Goal: Task Accomplishment & Management: Complete application form

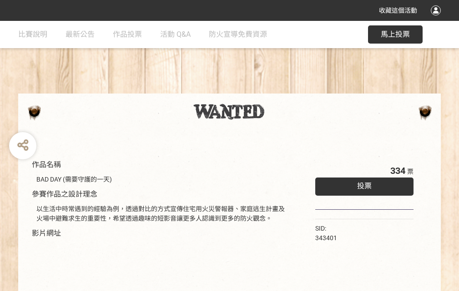
click at [437, 19] on div "收藏這個活動" at bounding box center [229, 10] width 459 height 21
click at [284, 90] on div "作品名稱 BAD DAY (需要守護的一天) 參賽作品之設計理念 以生活中時常遇到的經驗為例，透過對比的方式宣傳住宅用火災警報器、家庭逃生計畫及火場中避難求生…" at bounding box center [229, 212] width 459 height 382
click at [362, 184] on span "投票" at bounding box center [364, 186] width 15 height 9
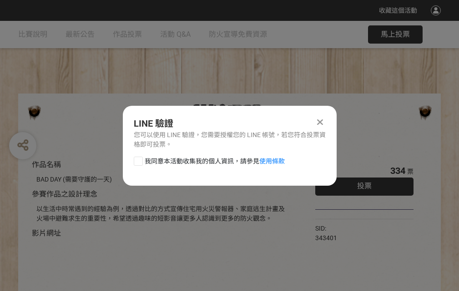
click at [137, 160] on div at bounding box center [138, 161] width 9 height 9
checkbox input "true"
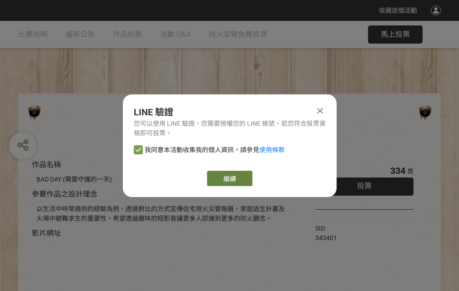
click at [229, 179] on link "繼續" at bounding box center [229, 178] width 45 height 15
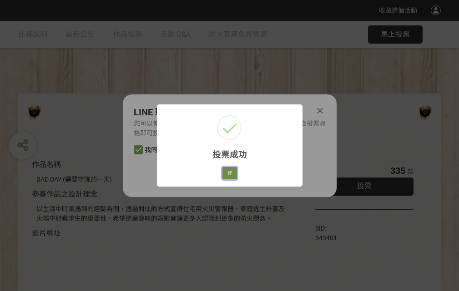
click at [227, 172] on button "好" at bounding box center [229, 173] width 15 height 13
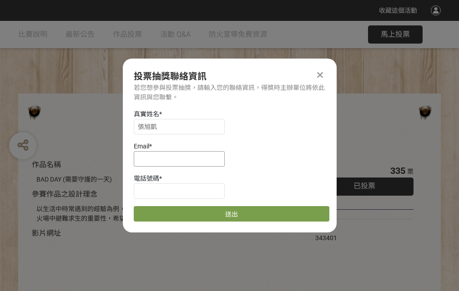
click at [182, 159] on input at bounding box center [179, 158] width 91 height 15
type input "[EMAIL_ADDRESS][DOMAIN_NAME]"
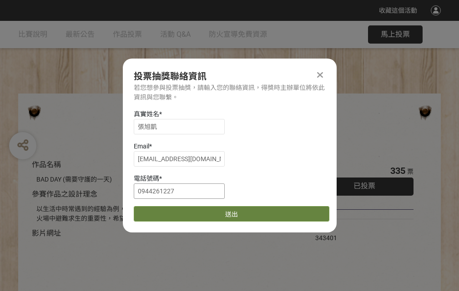
type input "0944261227"
click at [160, 211] on button "送出" at bounding box center [231, 213] width 195 height 15
